Goal: Information Seeking & Learning: Learn about a topic

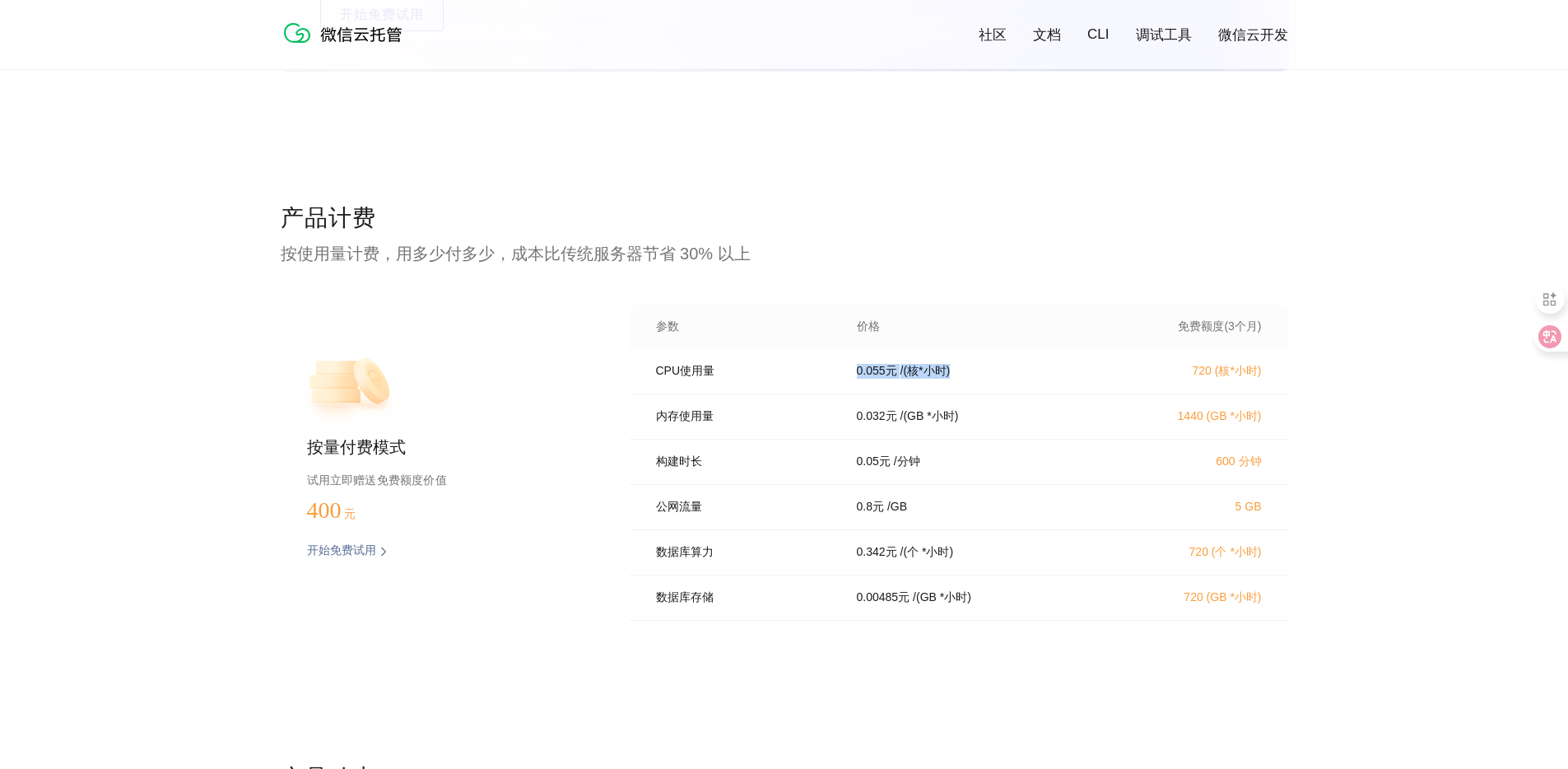
drag, startPoint x: 910, startPoint y: 378, endPoint x: 990, endPoint y: 378, distance: 80.0
click at [987, 378] on div "0.055 元 / (核*小时)" at bounding box center [975, 370] width 276 height 15
click at [991, 378] on div "0.055 元 / (核*小时)" at bounding box center [975, 370] width 276 height 15
drag, startPoint x: 1264, startPoint y: 376, endPoint x: 1155, endPoint y: 376, distance: 109.0
click at [1155, 376] on div "CPU使用量 0.055 元 / (核*小时) 720 (核*小时)" at bounding box center [959, 371] width 659 height 45
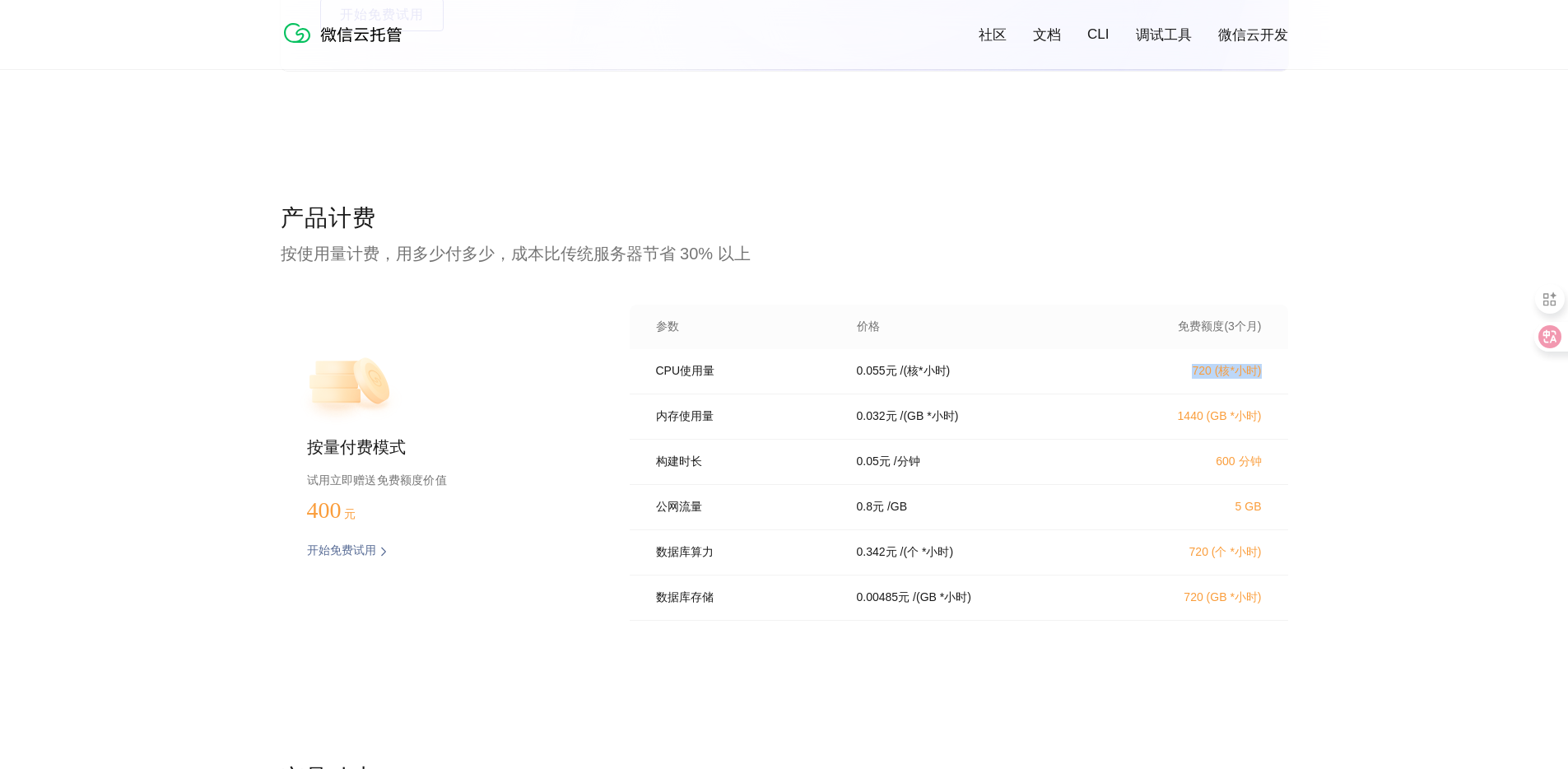
click at [1155, 376] on p "720 (核*小时)" at bounding box center [1190, 370] width 145 height 15
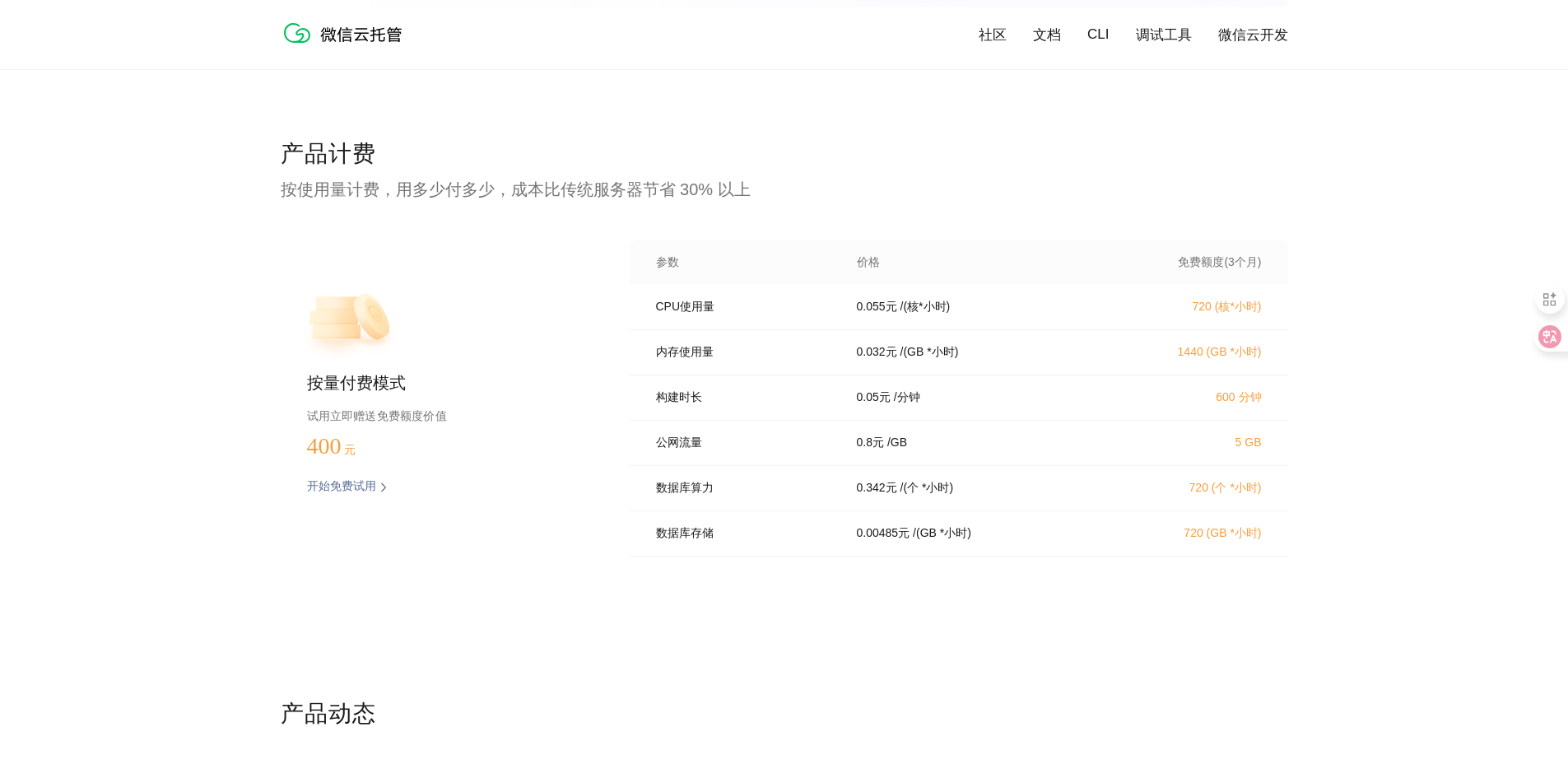
scroll to position [3232, 0]
click at [1173, 280] on div "参数 价格 免费额度(3个月)" at bounding box center [959, 266] width 659 height 44
click at [437, 231] on div "产品计费 按使用量计费，用多少付多少，成本比传统服务器节省 30% 以上 按量付费模式 试用立即赠送免费额度价值 400 元 开始免费试用 预估费用 参数 价…" at bounding box center [784, 421] width 1007 height 559
click at [1055, 33] on link "文档" at bounding box center [1047, 34] width 28 height 19
drag, startPoint x: 850, startPoint y: 360, endPoint x: 888, endPoint y: 360, distance: 38.0
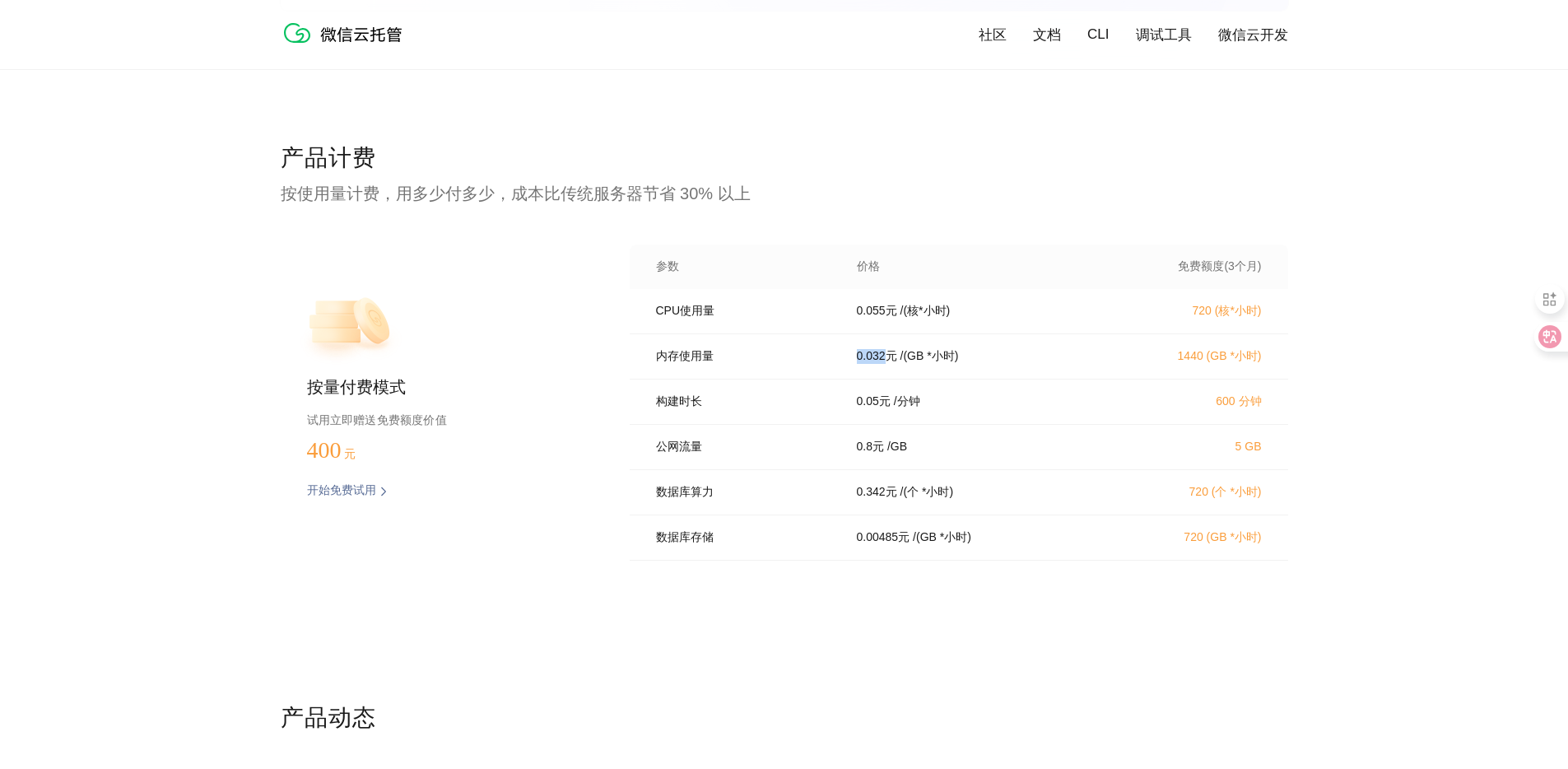
click at [888, 360] on div "0.032 元 / (GB *小时)" at bounding box center [975, 356] width 276 height 15
copy p "0.032"
click at [1007, 363] on div "0.032 元 / (GB *小时)" at bounding box center [975, 356] width 276 height 15
drag, startPoint x: 858, startPoint y: 358, endPoint x: 893, endPoint y: 358, distance: 35.0
click at [893, 358] on p "0.032 元" at bounding box center [877, 356] width 40 height 15
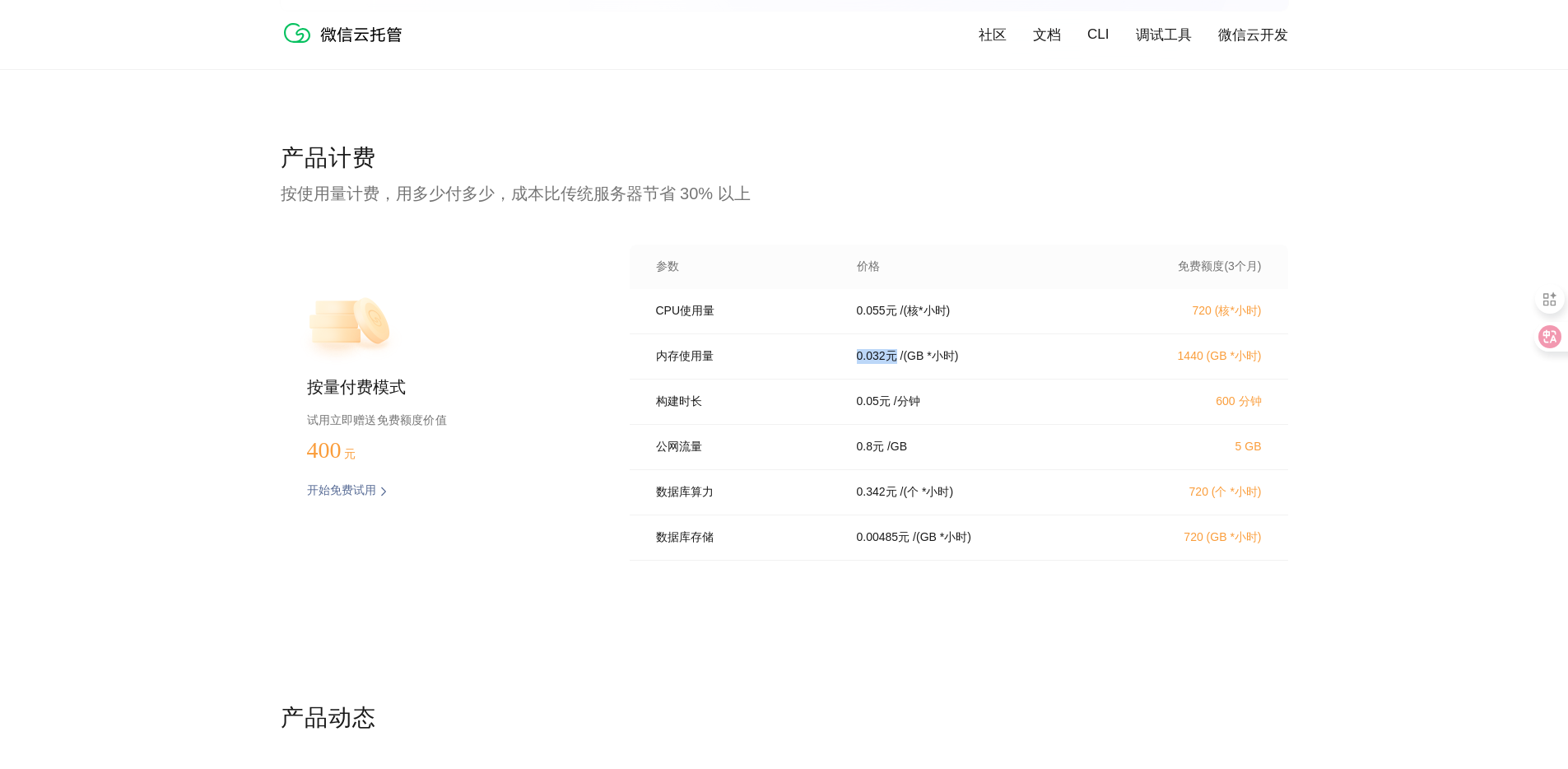
drag, startPoint x: 894, startPoint y: 366, endPoint x: 886, endPoint y: 360, distance: 10.0
click at [894, 363] on p "0.032 元" at bounding box center [877, 356] width 40 height 15
drag, startPoint x: 885, startPoint y: 359, endPoint x: 900, endPoint y: 348, distance: 18.6
click at [853, 358] on div "0.032 元 / (GB *小时)" at bounding box center [975, 356] width 276 height 15
copy p "0.032"
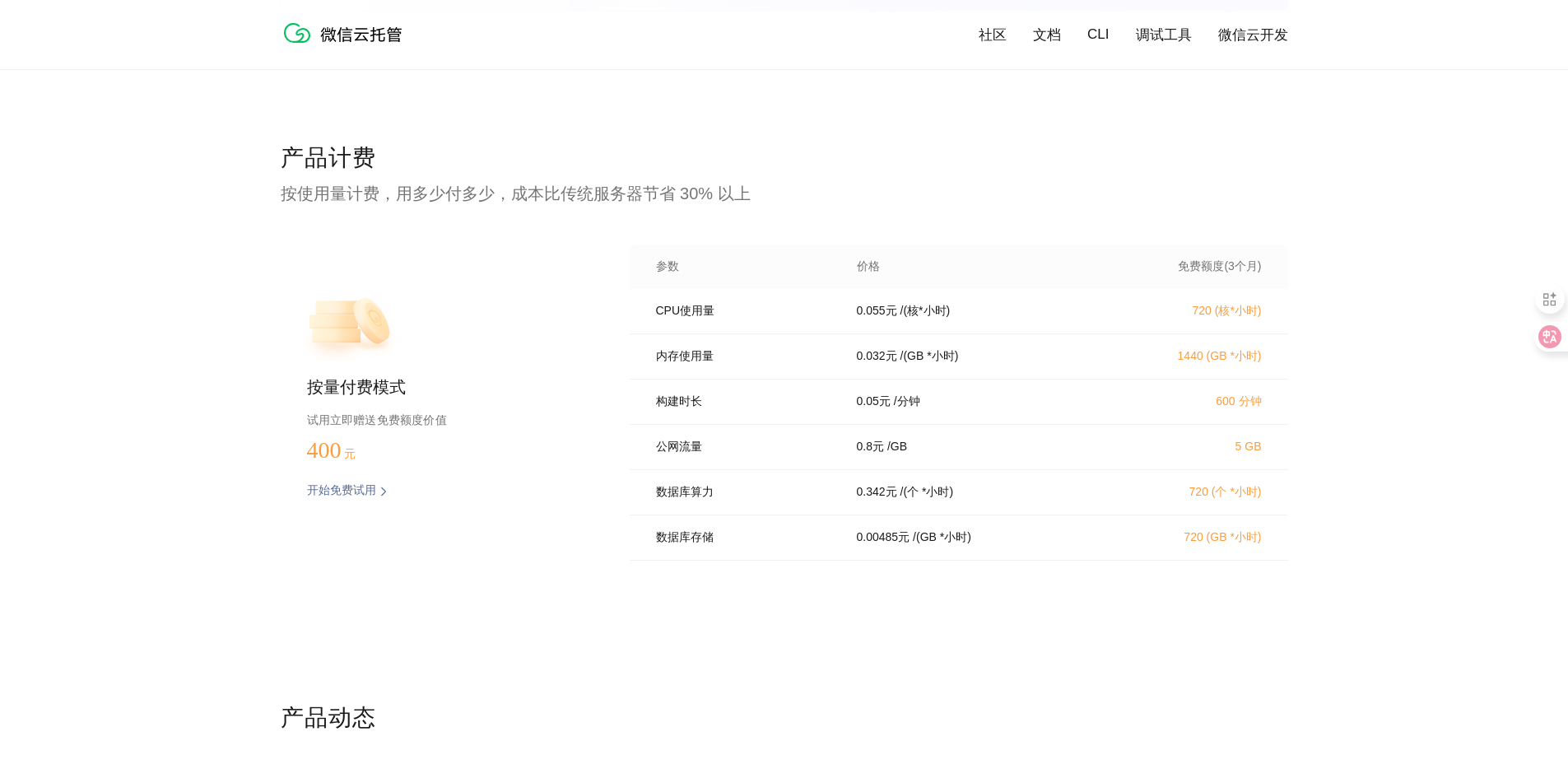
click at [1305, 407] on div "产品计费 按使用量计费，用多少付多少，成本比传统服务器节省 30% 以上 按量付费模式 试用立即赠送免费额度价值 400 元 开始免费试用 预估费用 参数 价…" at bounding box center [784, 421] width 1568 height 559
click at [870, 314] on p "0.055 元" at bounding box center [877, 311] width 40 height 15
click at [870, 313] on p "0.055 元" at bounding box center [877, 311] width 40 height 15
copy p "0.055"
click at [1008, 322] on div "CPU使用量 0.055 元 / (核*小时) 720 (核*小时)" at bounding box center [959, 312] width 659 height 45
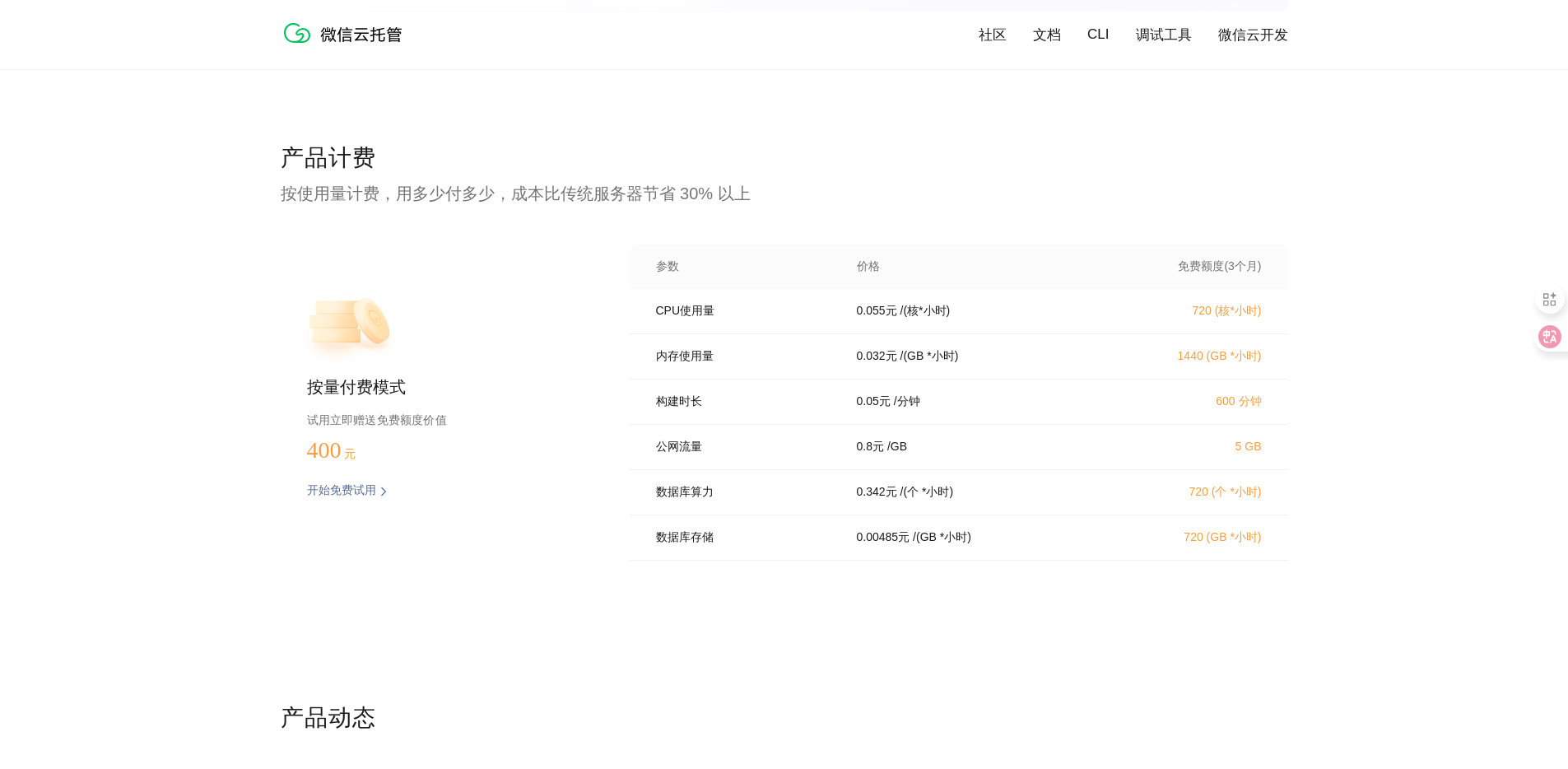
click at [871, 317] on p "0.055 元" at bounding box center [877, 311] width 40 height 15
copy p "0.055"
click at [1040, 329] on div "CPU使用量 0.055 元 / (核*小时) 720 (核*小时)" at bounding box center [959, 312] width 659 height 45
click at [879, 312] on p "0.055 元" at bounding box center [877, 311] width 40 height 15
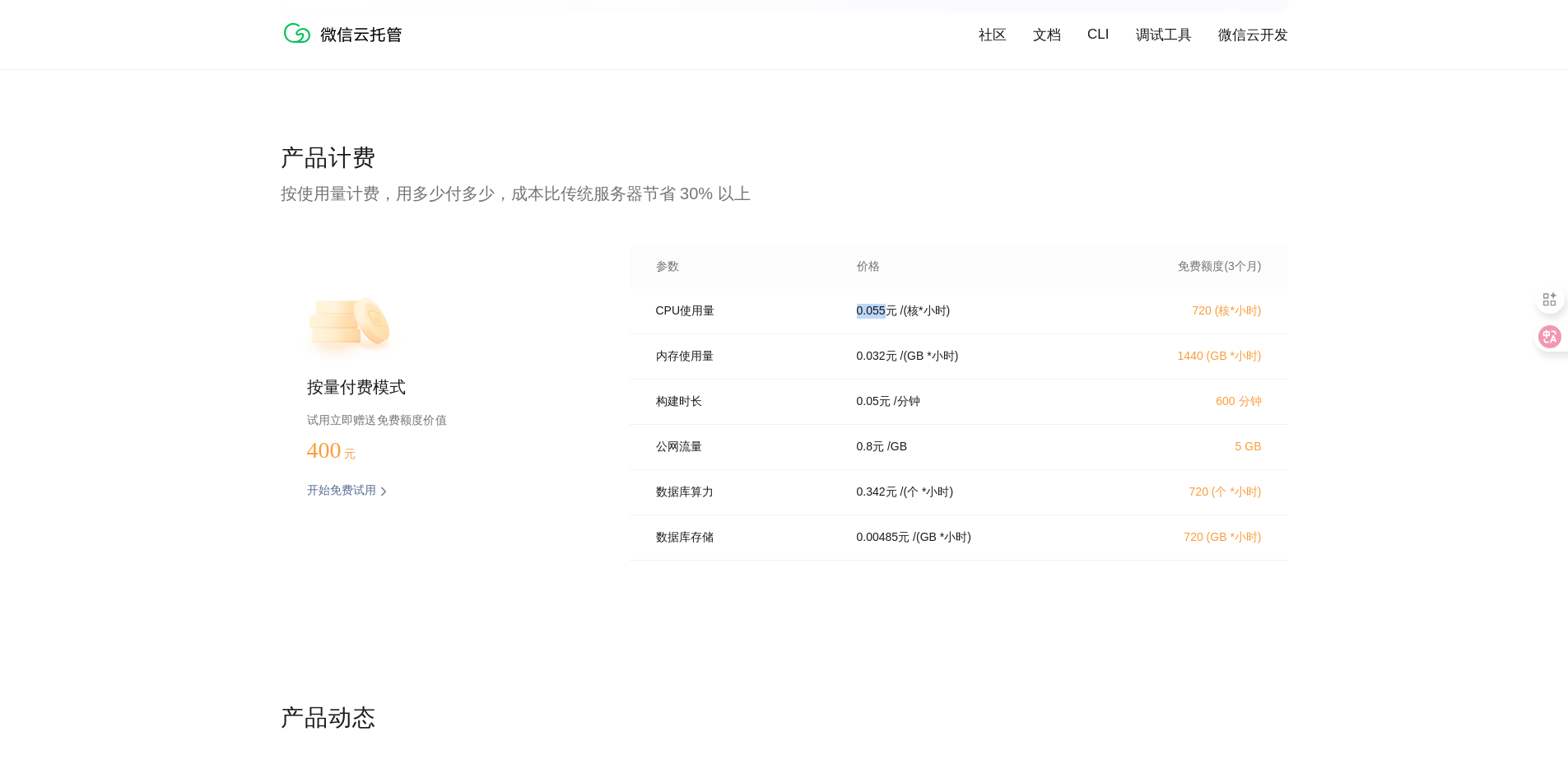
click at [879, 312] on p "0.055 元" at bounding box center [877, 311] width 40 height 15
copy p "0.055"
click at [1037, 326] on div "CPU使用量 0.055 元 / (核*小时) 720 (核*小时)" at bounding box center [959, 312] width 659 height 45
click at [851, 310] on div "0.055 元 / (核*小时)" at bounding box center [975, 311] width 276 height 15
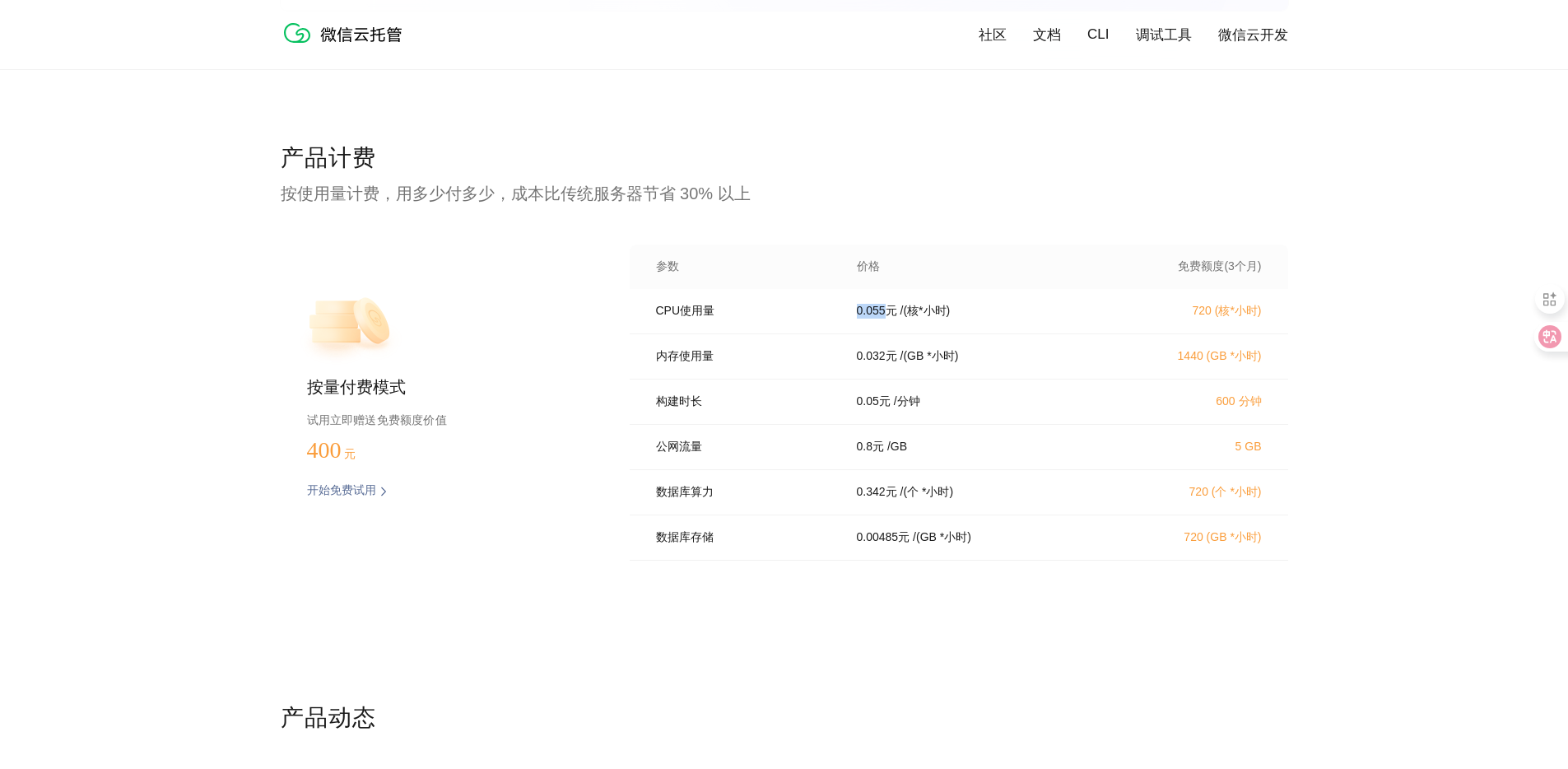
click at [862, 310] on p "0.055 元" at bounding box center [877, 311] width 40 height 15
click at [1042, 318] on div "0.055 元 / (核*小时)" at bounding box center [975, 311] width 276 height 15
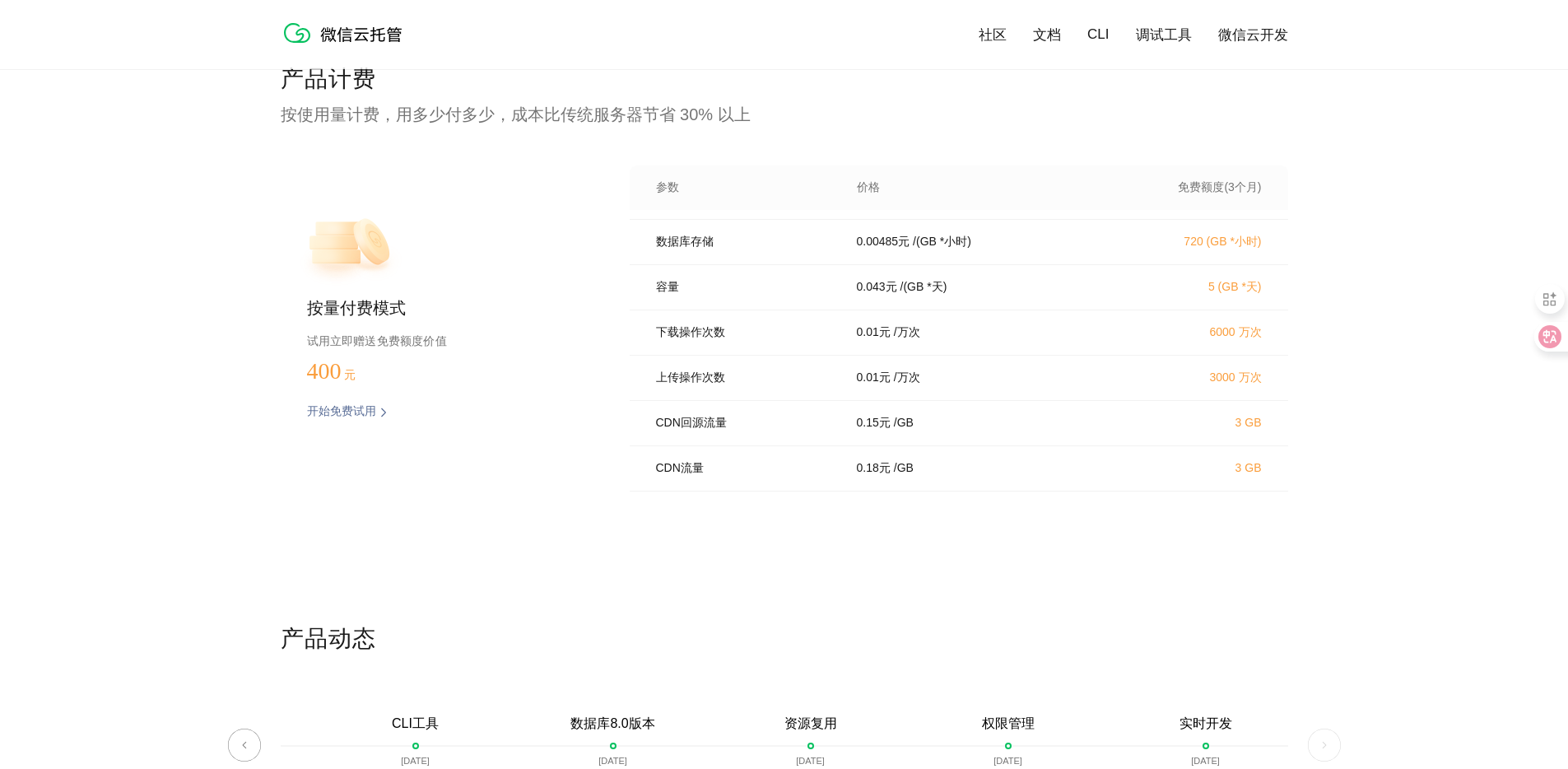
scroll to position [3276, 0]
